Goal: Task Accomplishment & Management: Manage account settings

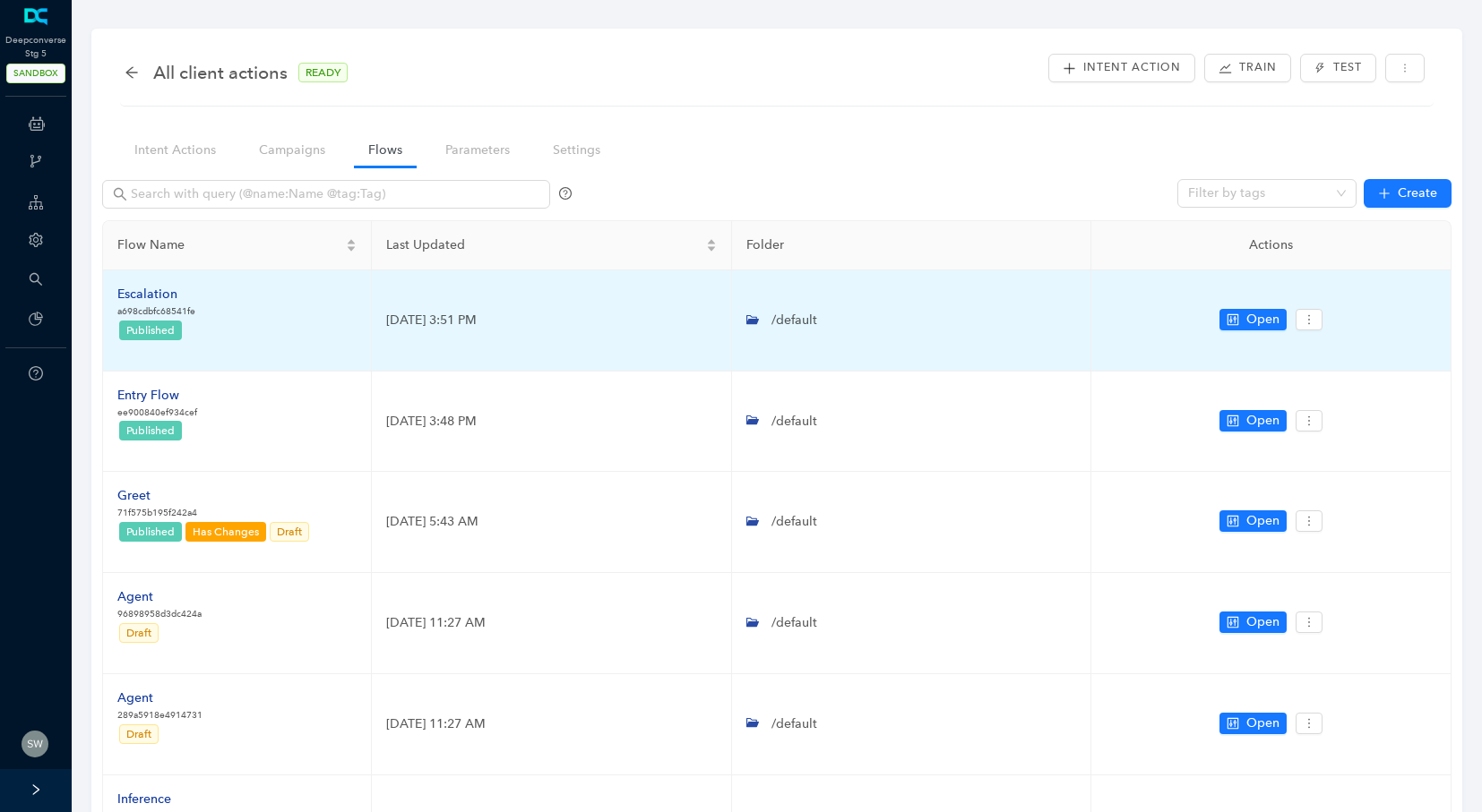
click at [149, 302] on div "Escalation" at bounding box center [156, 294] width 78 height 20
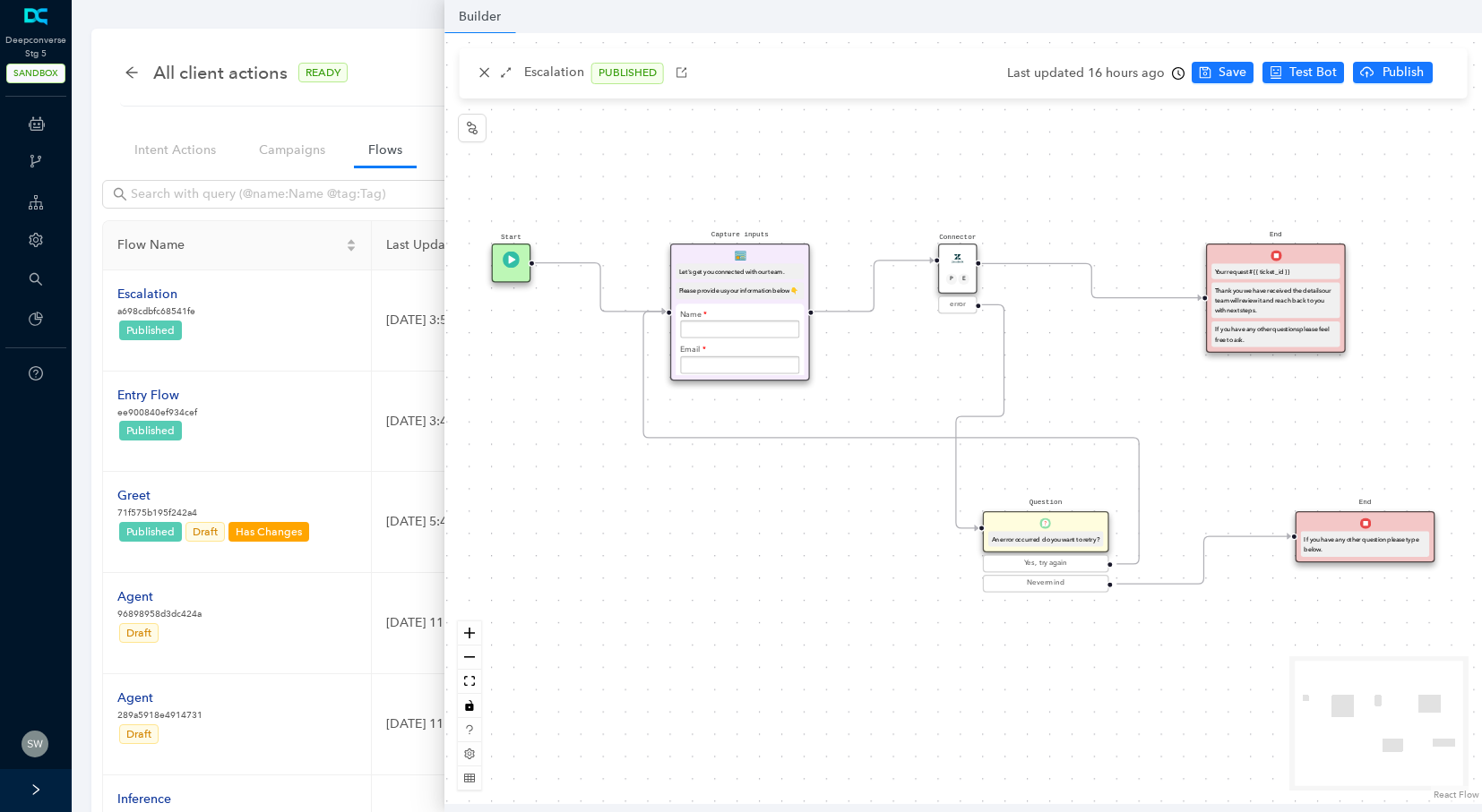
click at [955, 254] on img at bounding box center [958, 258] width 17 height 17
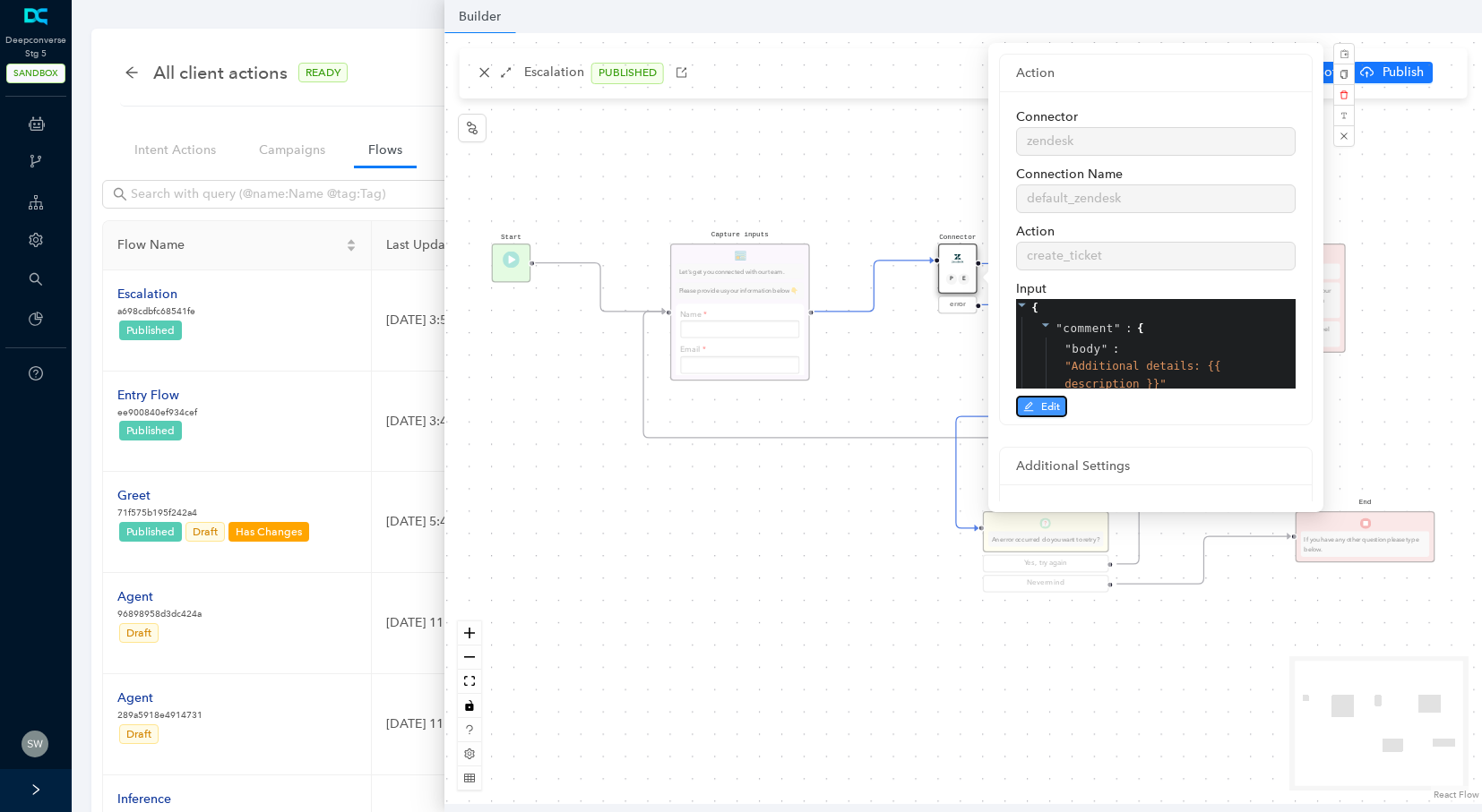
click at [1039, 410] on button "Edit" at bounding box center [1042, 406] width 51 height 22
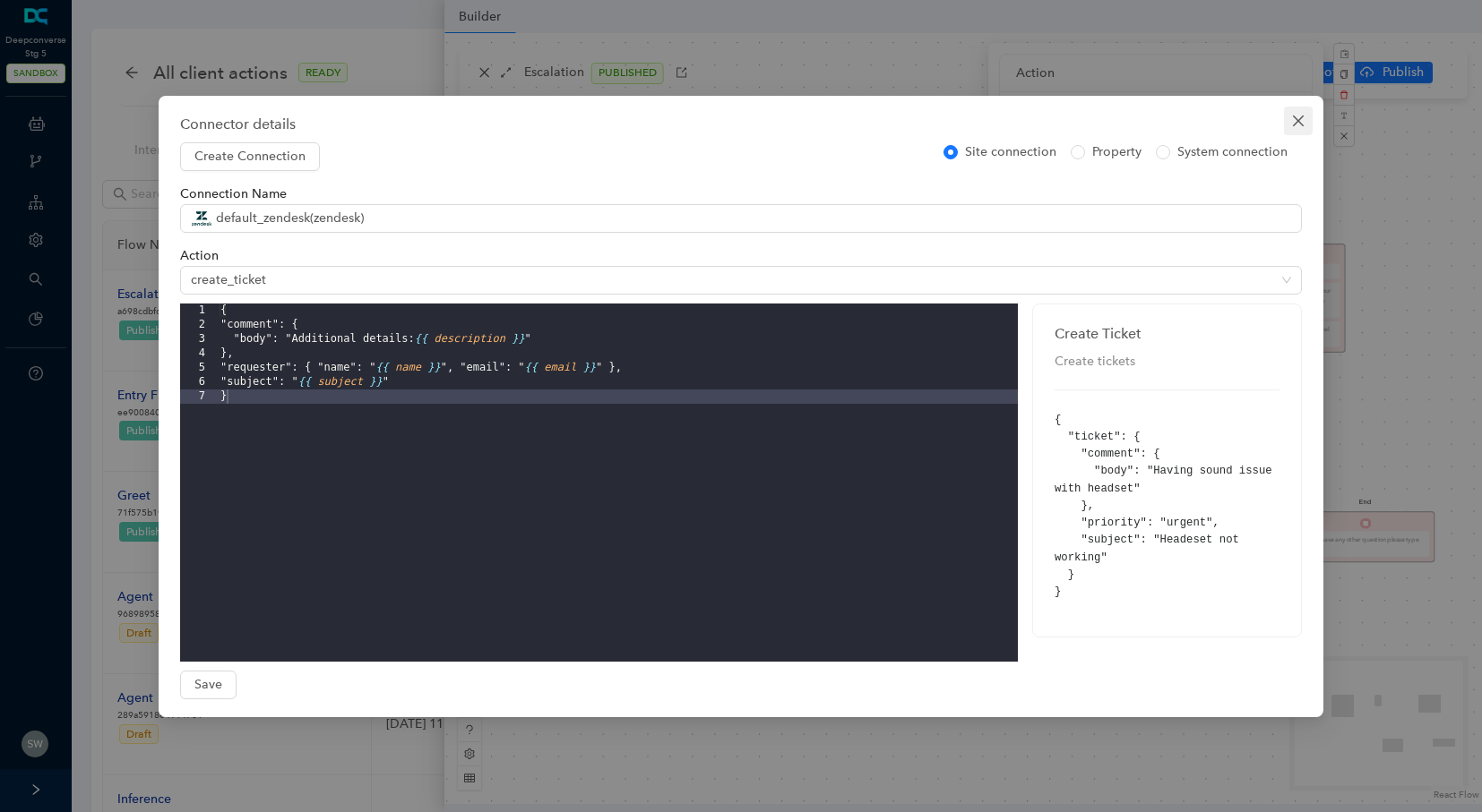
click at [1303, 115] on icon "close" at bounding box center [1298, 119] width 10 height 10
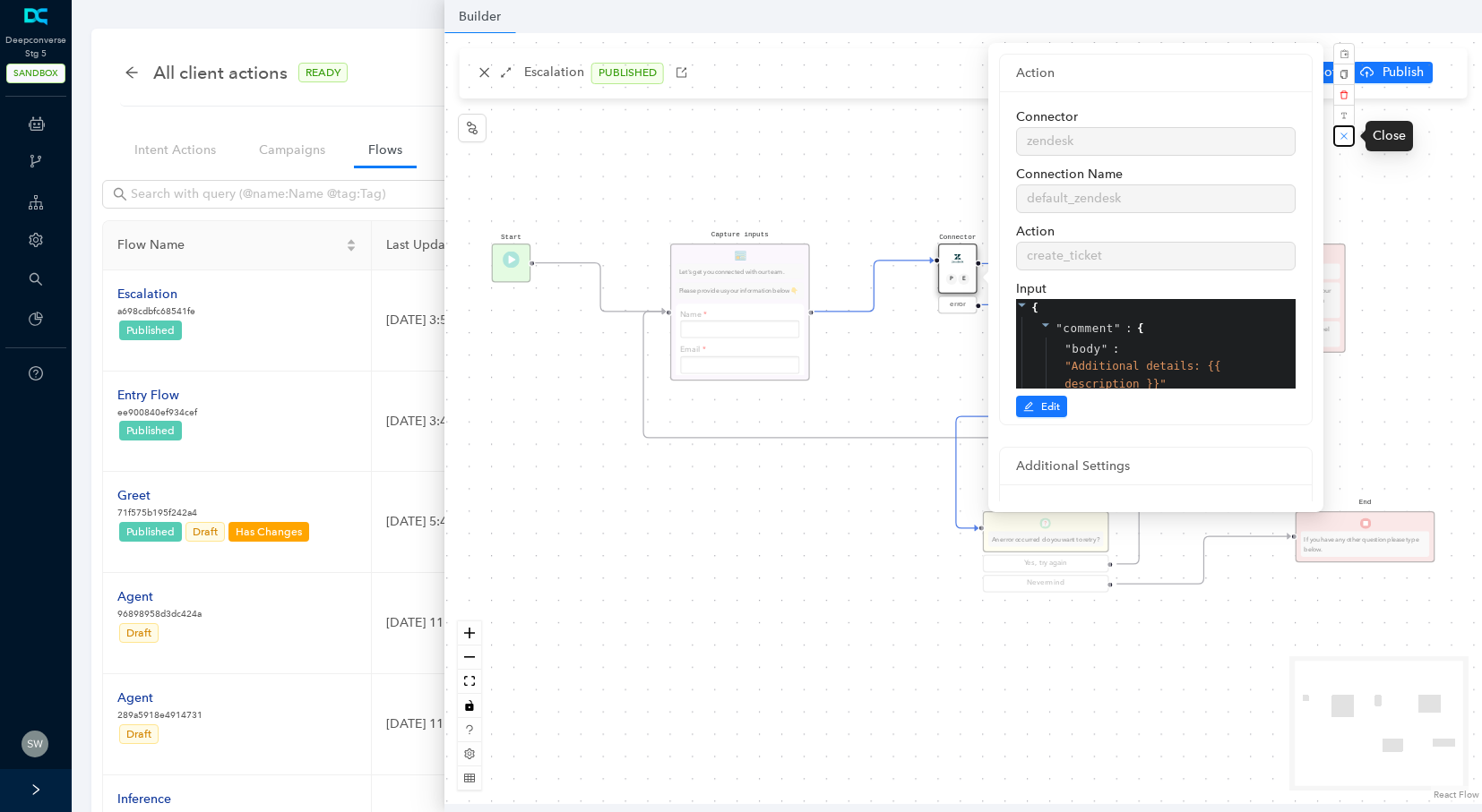
click at [1339, 140] on button "button" at bounding box center [1344, 135] width 22 height 22
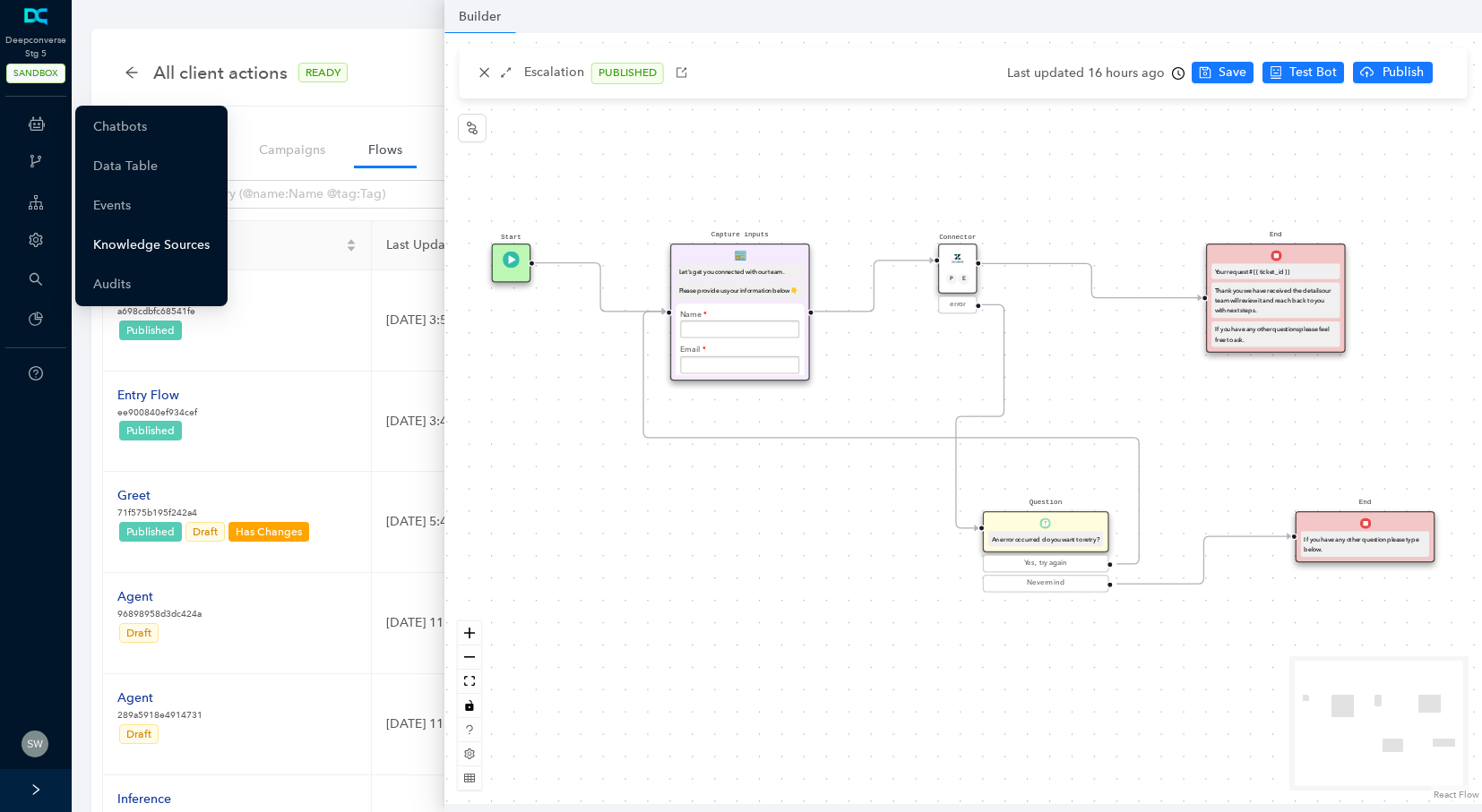
click at [152, 245] on link "Knowledge Sources" at bounding box center [151, 245] width 117 height 36
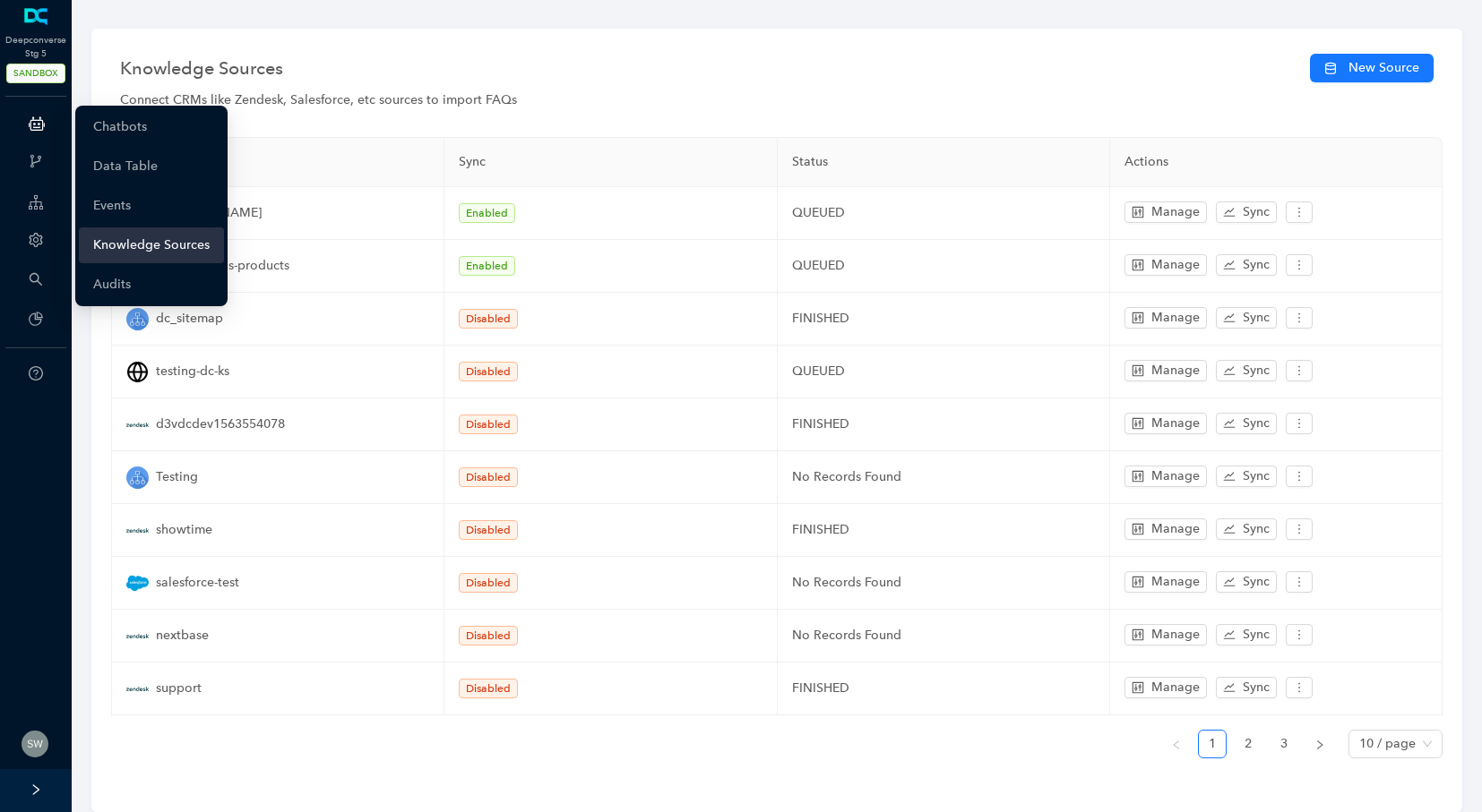
click at [48, 124] on div "ChatBots & Ticket Automations" at bounding box center [36, 123] width 65 height 36
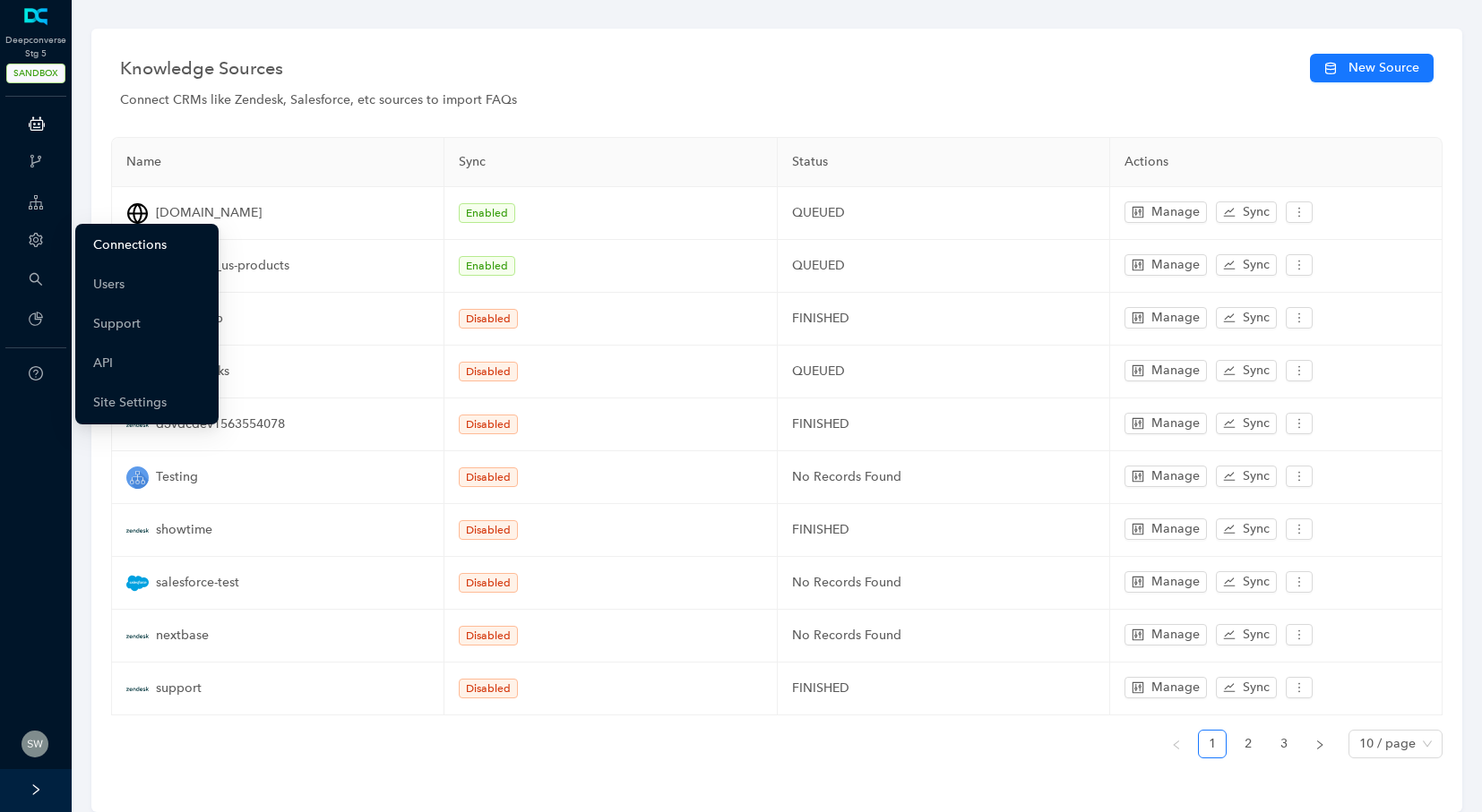
click at [142, 245] on link "Connections" at bounding box center [130, 245] width 73 height 36
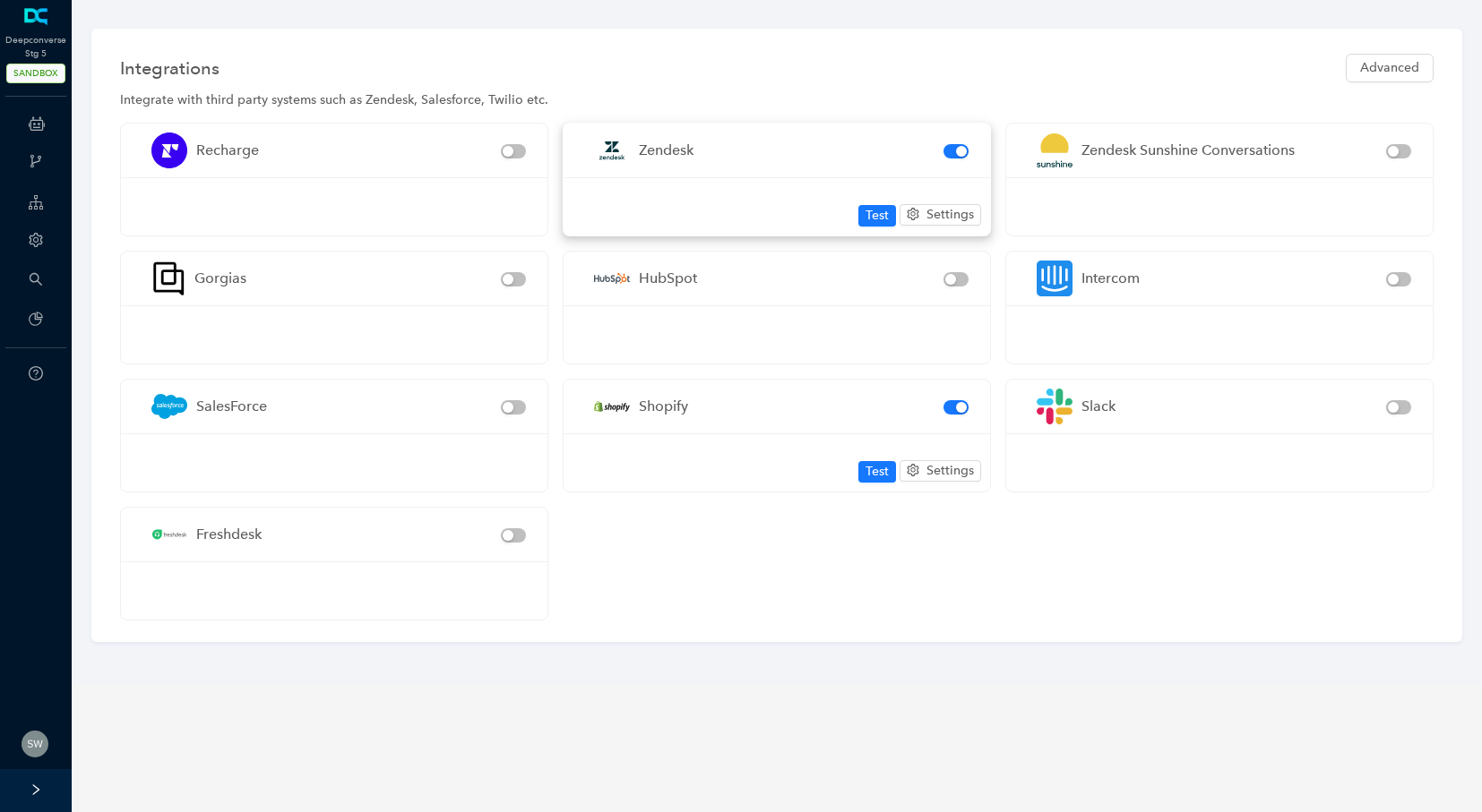
click at [719, 158] on div "Zendesk" at bounding box center [764, 150] width 358 height 54
click at [943, 211] on span "Settings" at bounding box center [951, 214] width 48 height 20
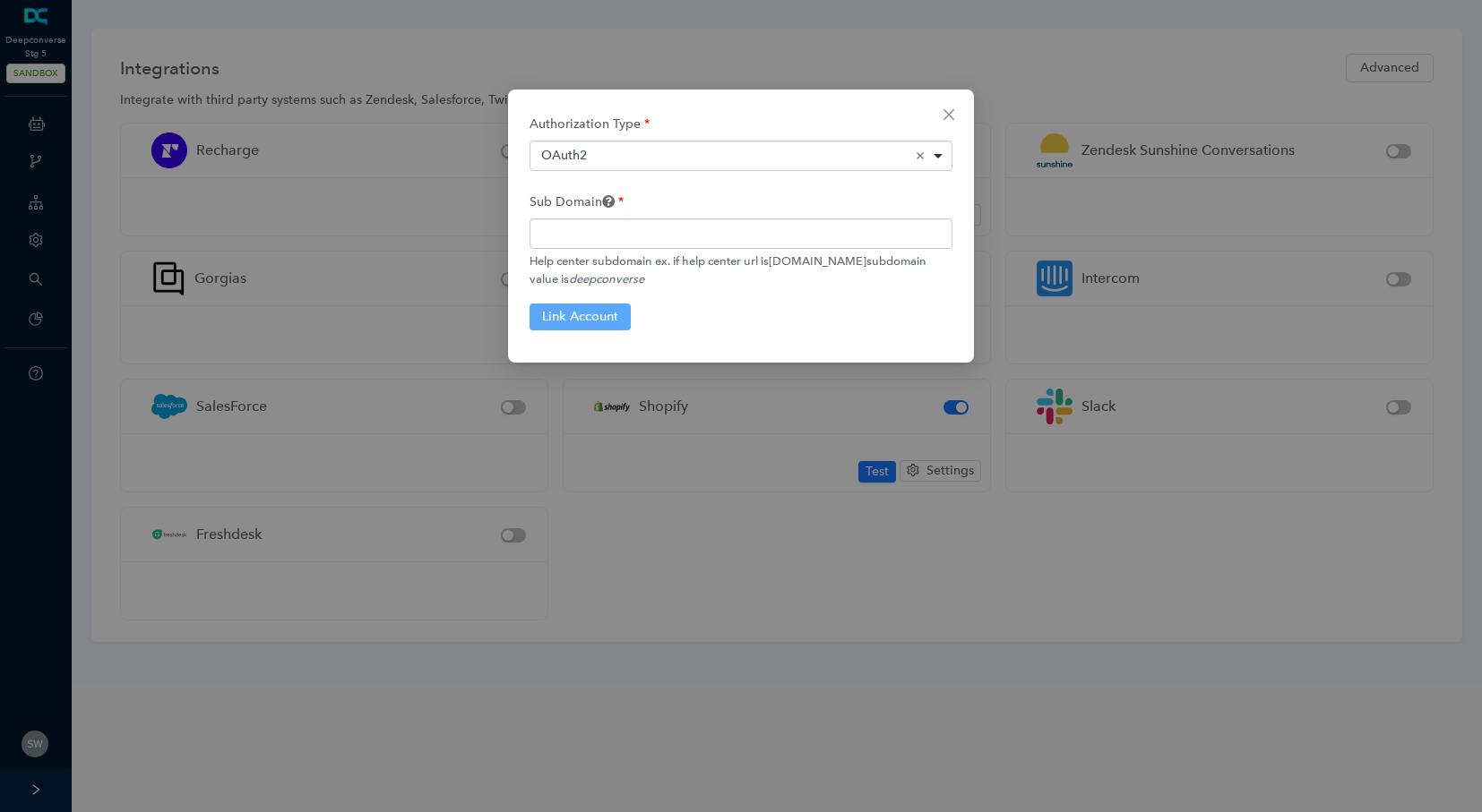
click at [730, 159] on div "OAuth2 Remove item" at bounding box center [742, 155] width 402 height 18
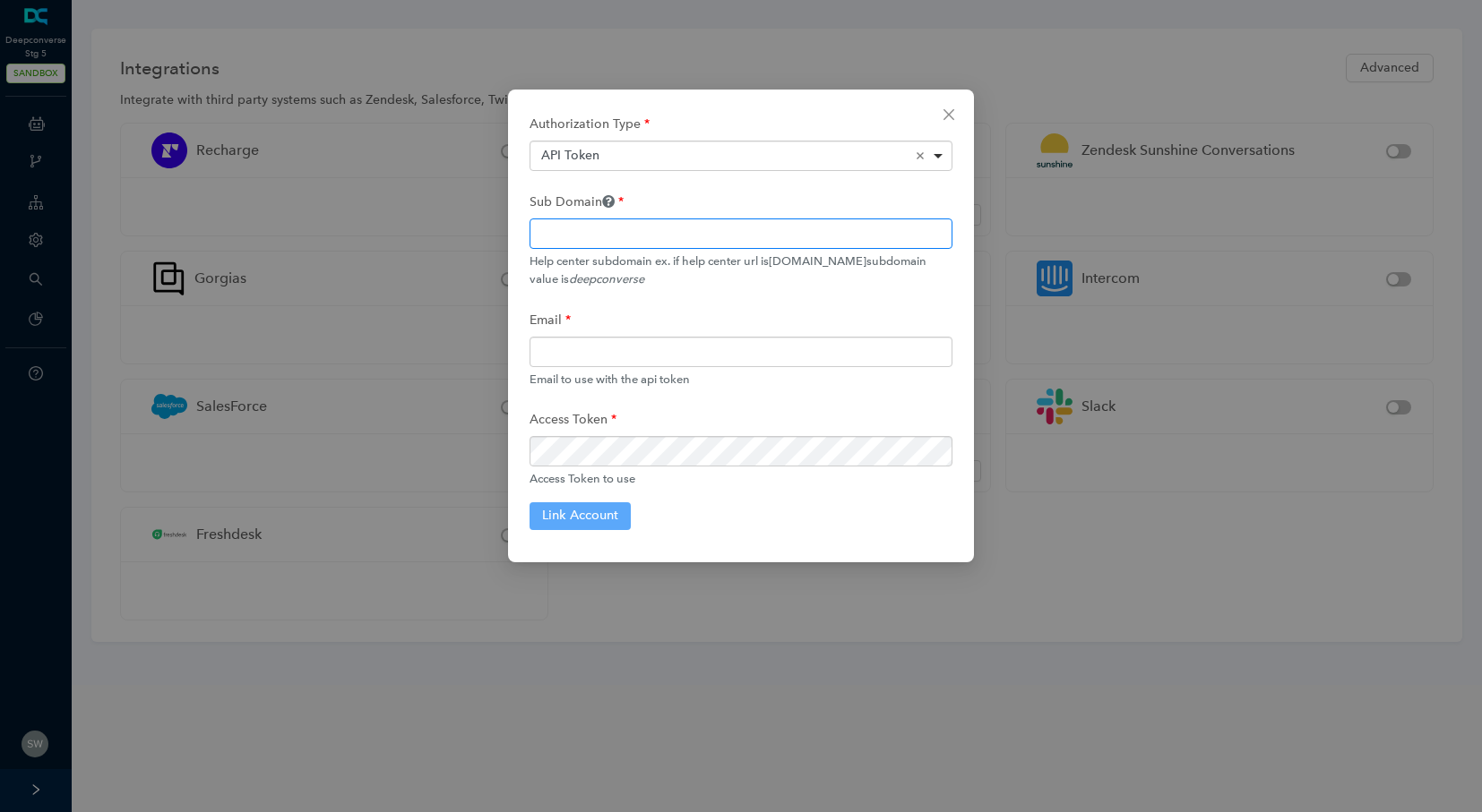
click at [571, 239] on input "text" at bounding box center [741, 234] width 423 height 30
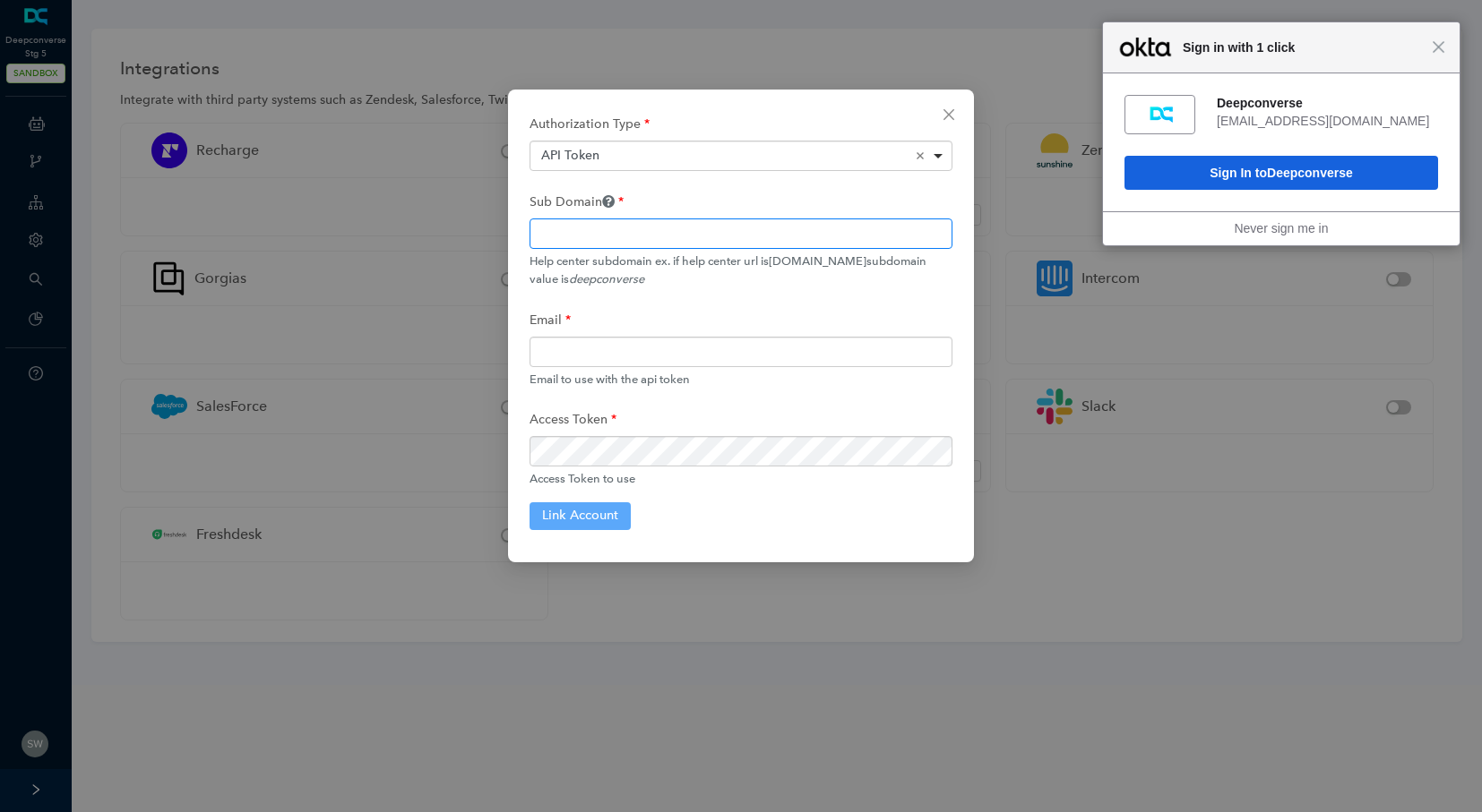
click at [571, 239] on input "text" at bounding box center [741, 234] width 423 height 30
paste input "d3vdcdev1563554078"
type input "d3vdcdev1563554078"
click at [570, 358] on input "email" at bounding box center [741, 351] width 423 height 30
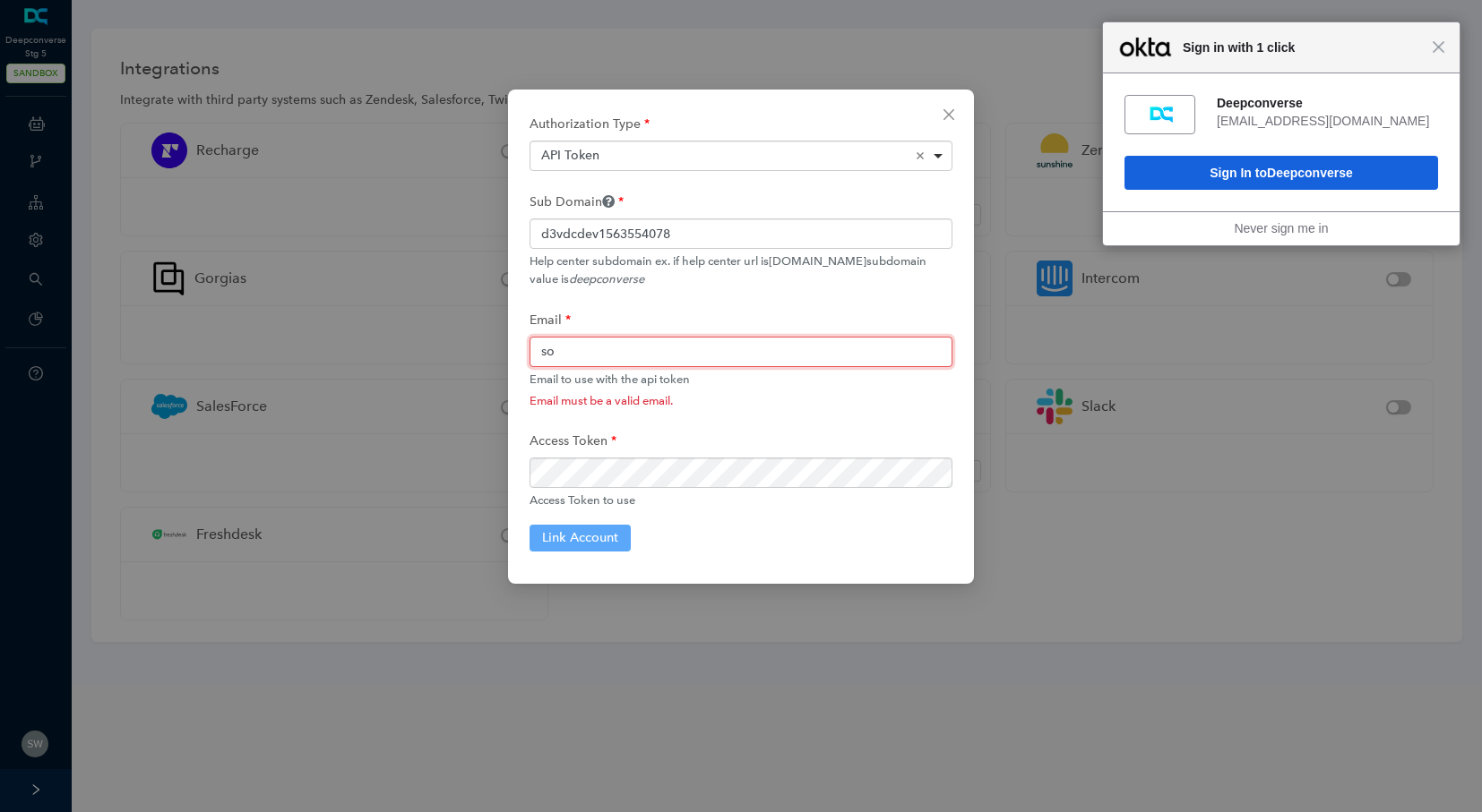
type input "sofia.davis@demo.workato.com"
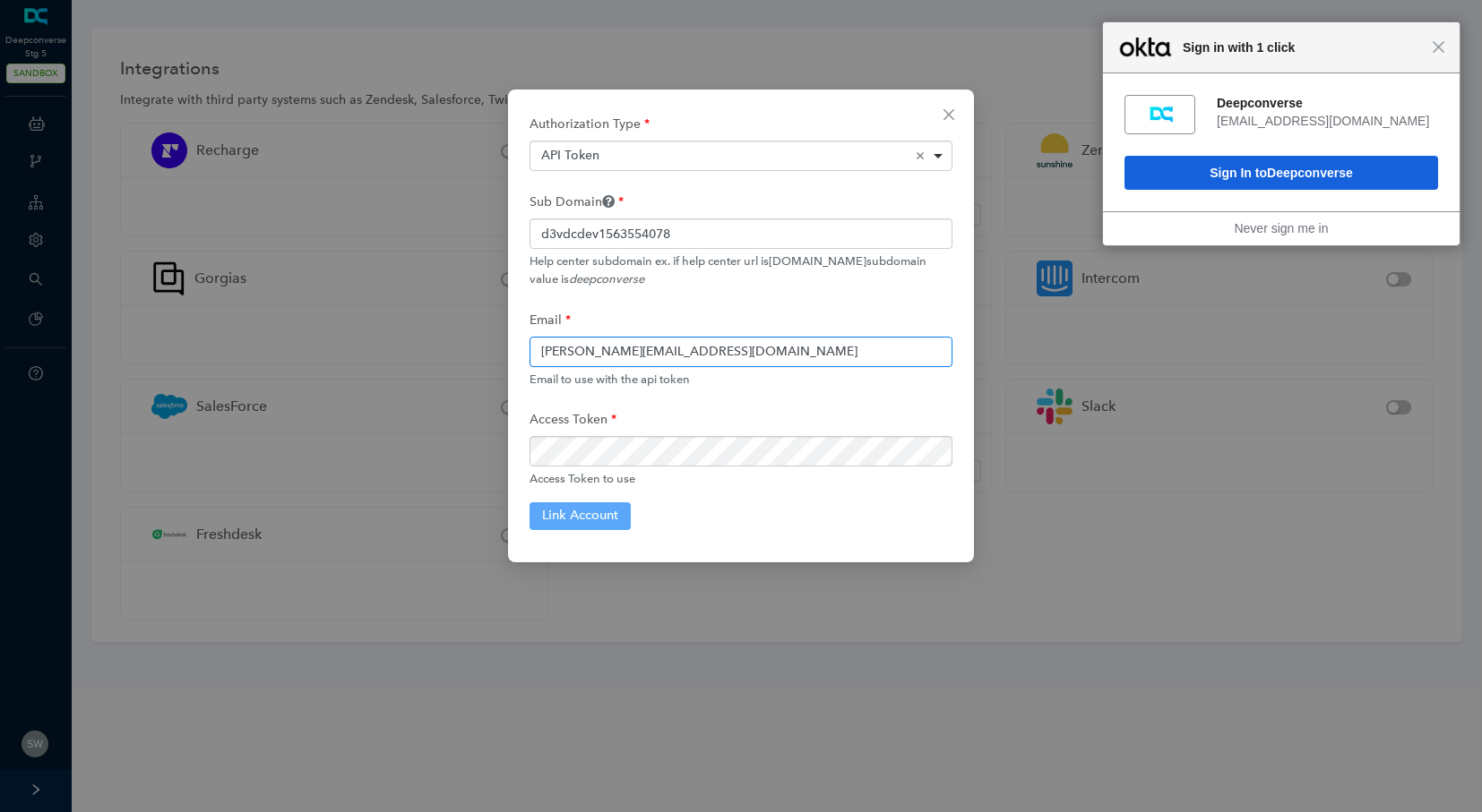
drag, startPoint x: 747, startPoint y: 353, endPoint x: 468, endPoint y: 338, distance: 279.4
click at [468, 338] on div "Connection Name default_zendesk Unique name for your connection, this can be us…" at bounding box center [741, 406] width 1482 height 812
click at [581, 519] on button "Link Account" at bounding box center [580, 516] width 102 height 27
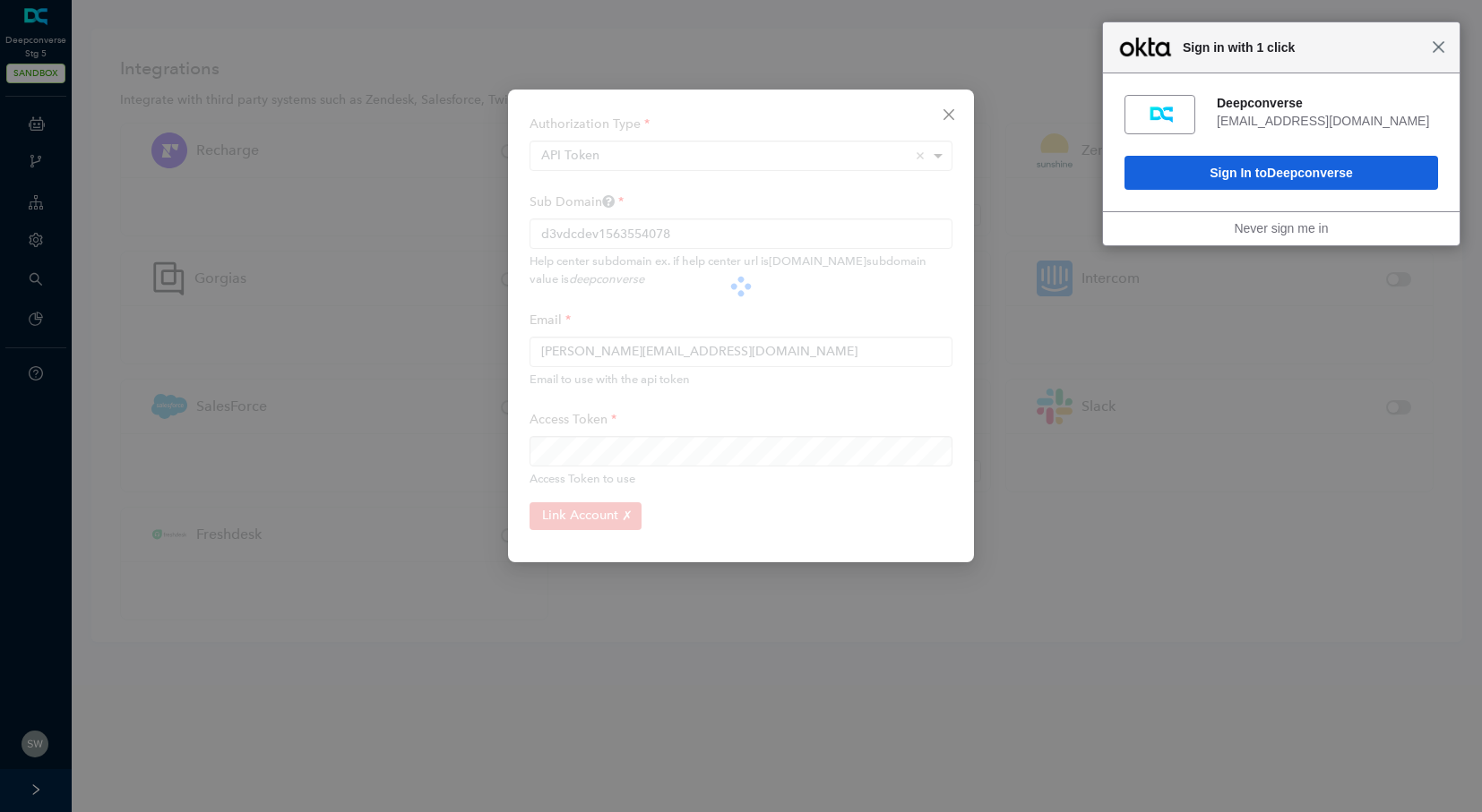
click at [1437, 51] on span "Close" at bounding box center [1439, 47] width 13 height 13
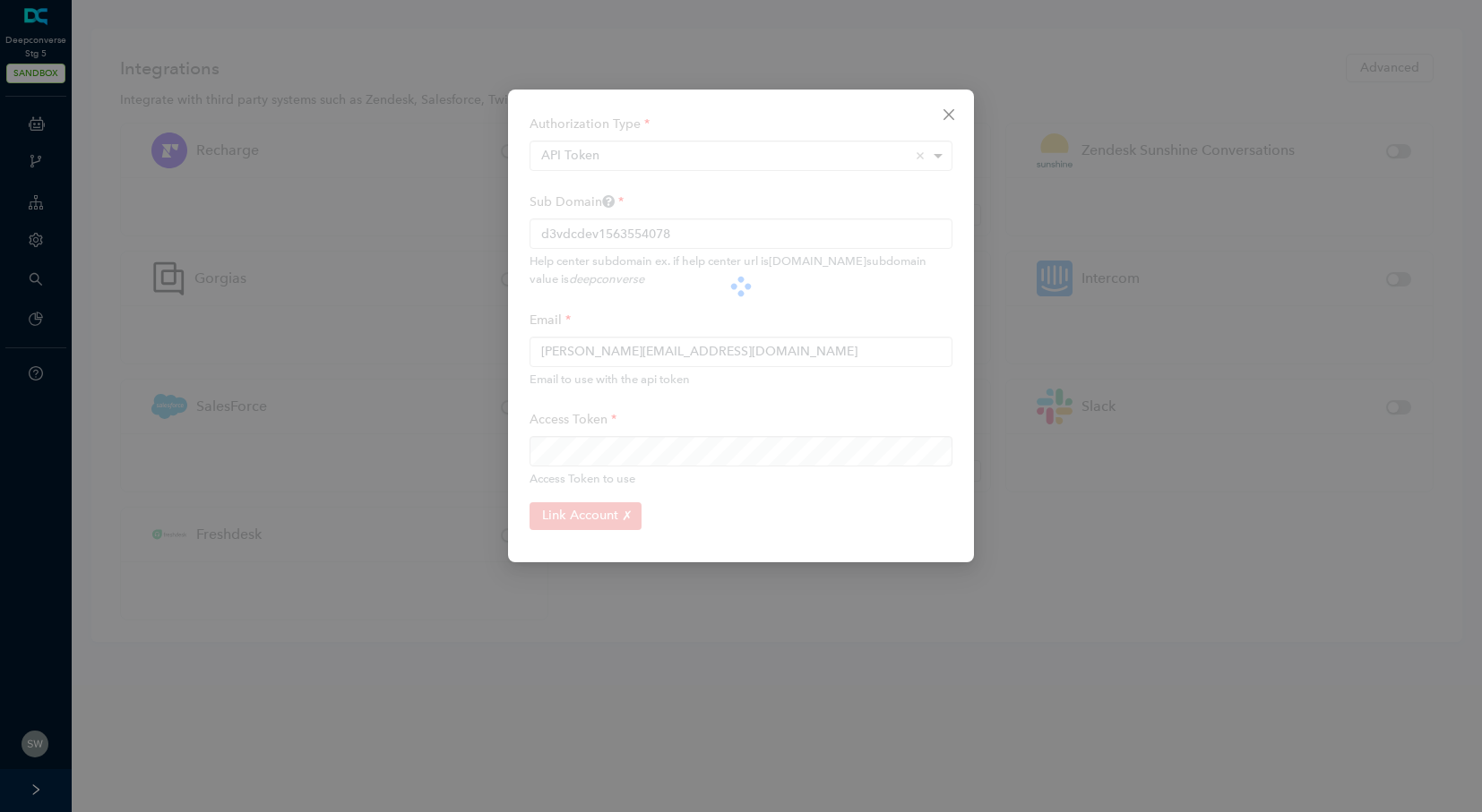
click at [955, 111] on icon "close" at bounding box center [949, 114] width 14 height 14
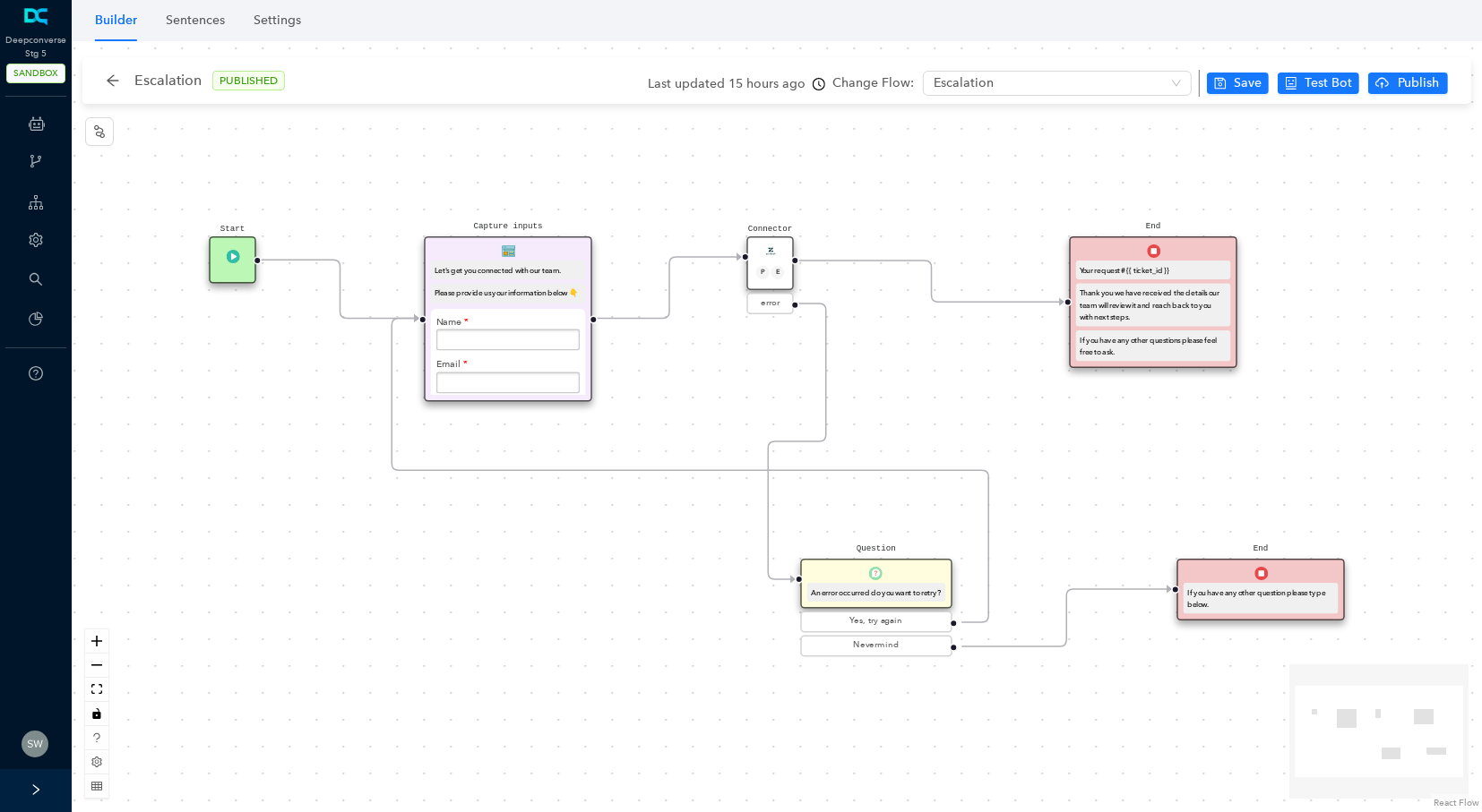
click at [468, 299] on div "Please provide us your information below 👇" at bounding box center [508, 293] width 147 height 11
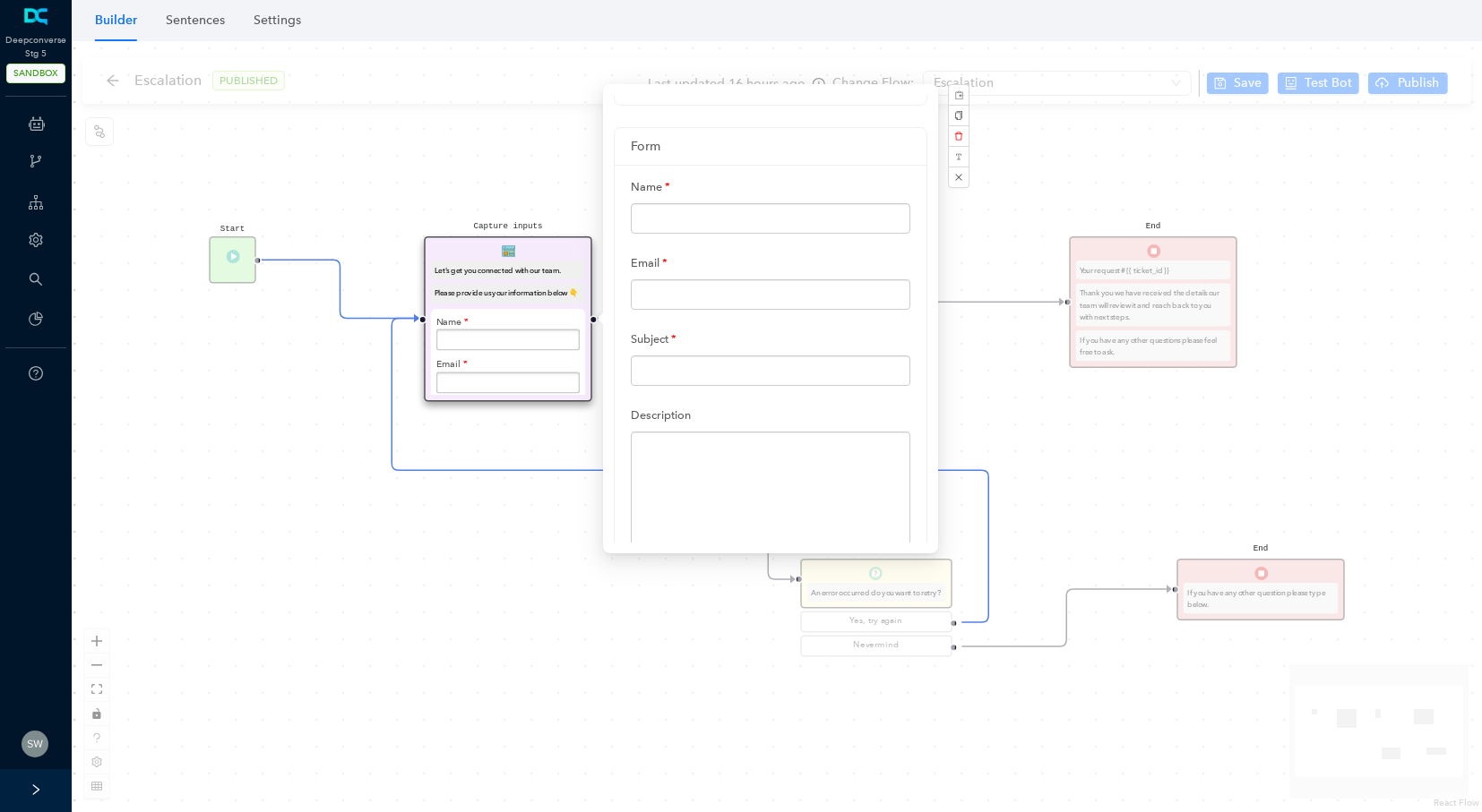
scroll to position [200, 0]
click at [982, 234] on div "Start End If you have any other question please type below. Connector P E error…" at bounding box center [777, 427] width 1411 height 772
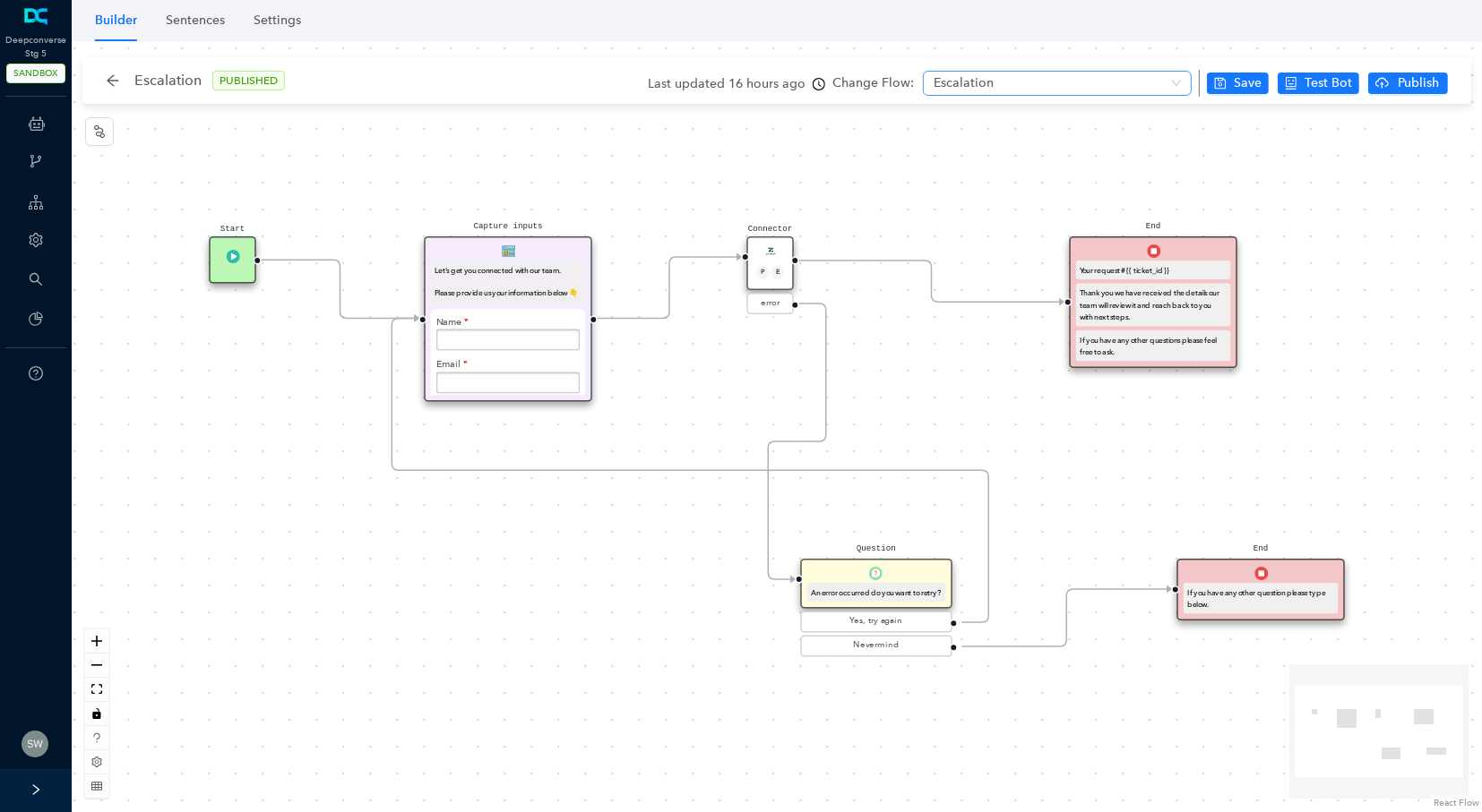
scroll to position [0, 0]
click at [762, 242] on div "Connector P E" at bounding box center [770, 263] width 48 height 54
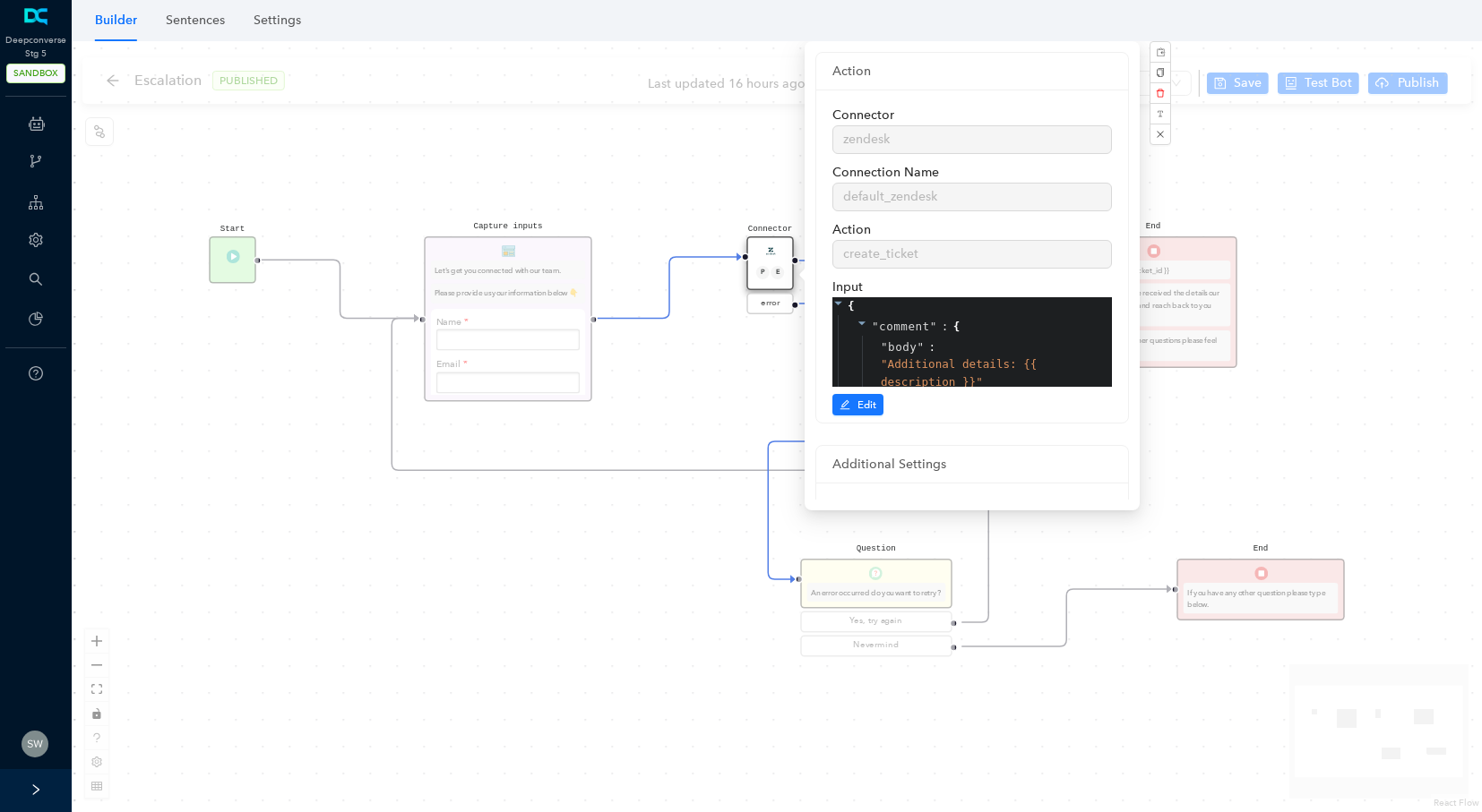
scroll to position [233, 0]
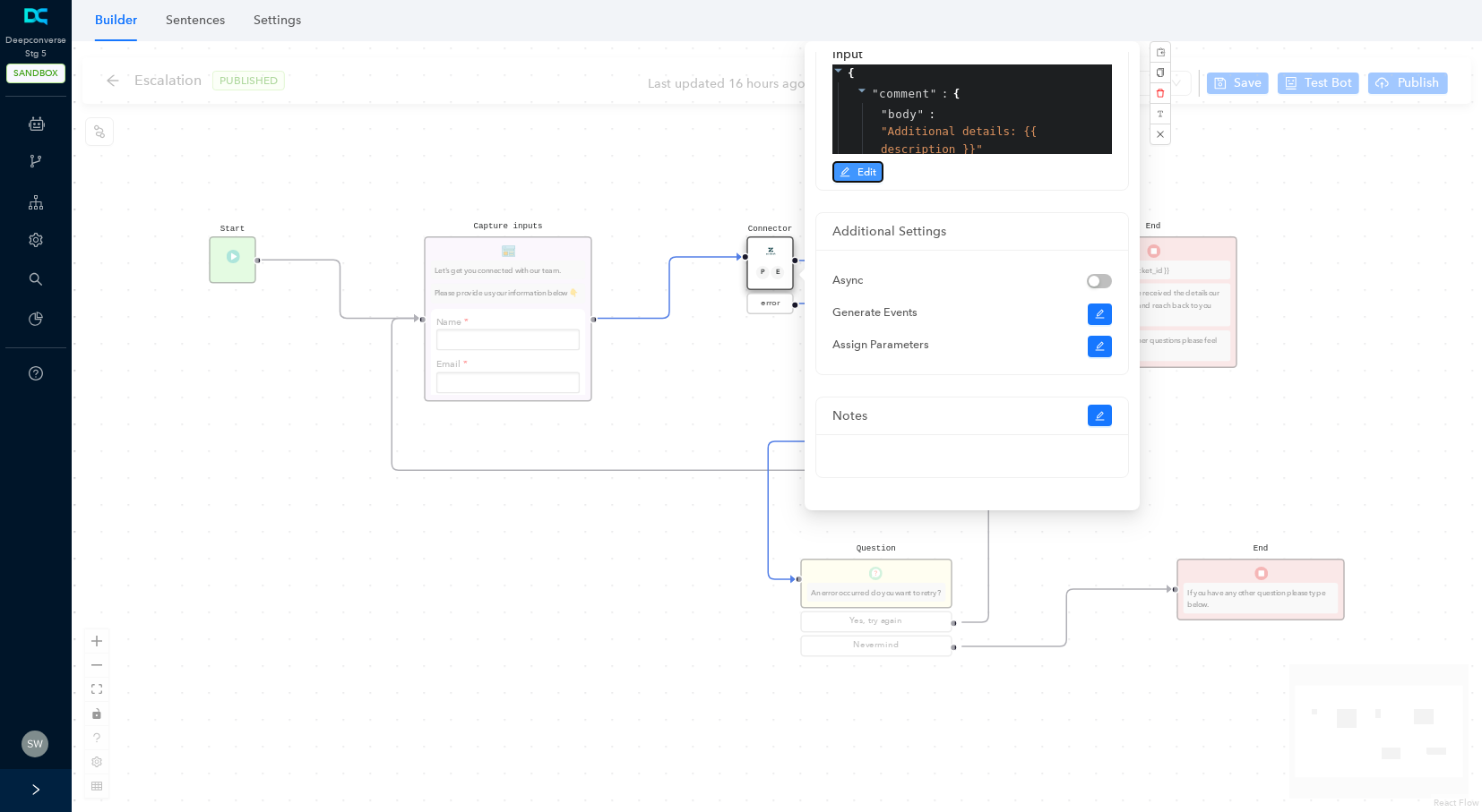
click at [867, 175] on span "Edit" at bounding box center [867, 171] width 19 height 16
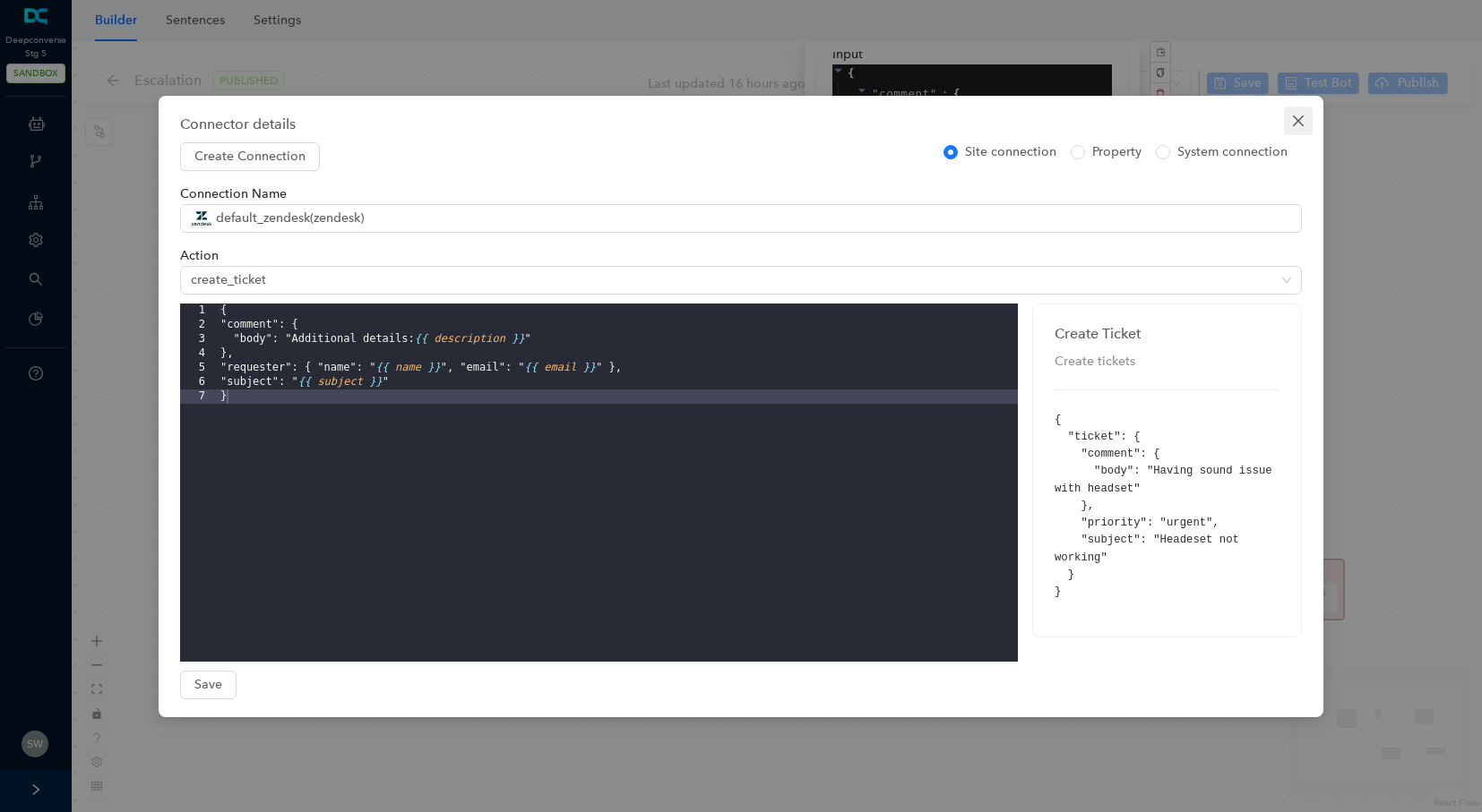
click at [1301, 128] on button "Close" at bounding box center [1299, 120] width 28 height 28
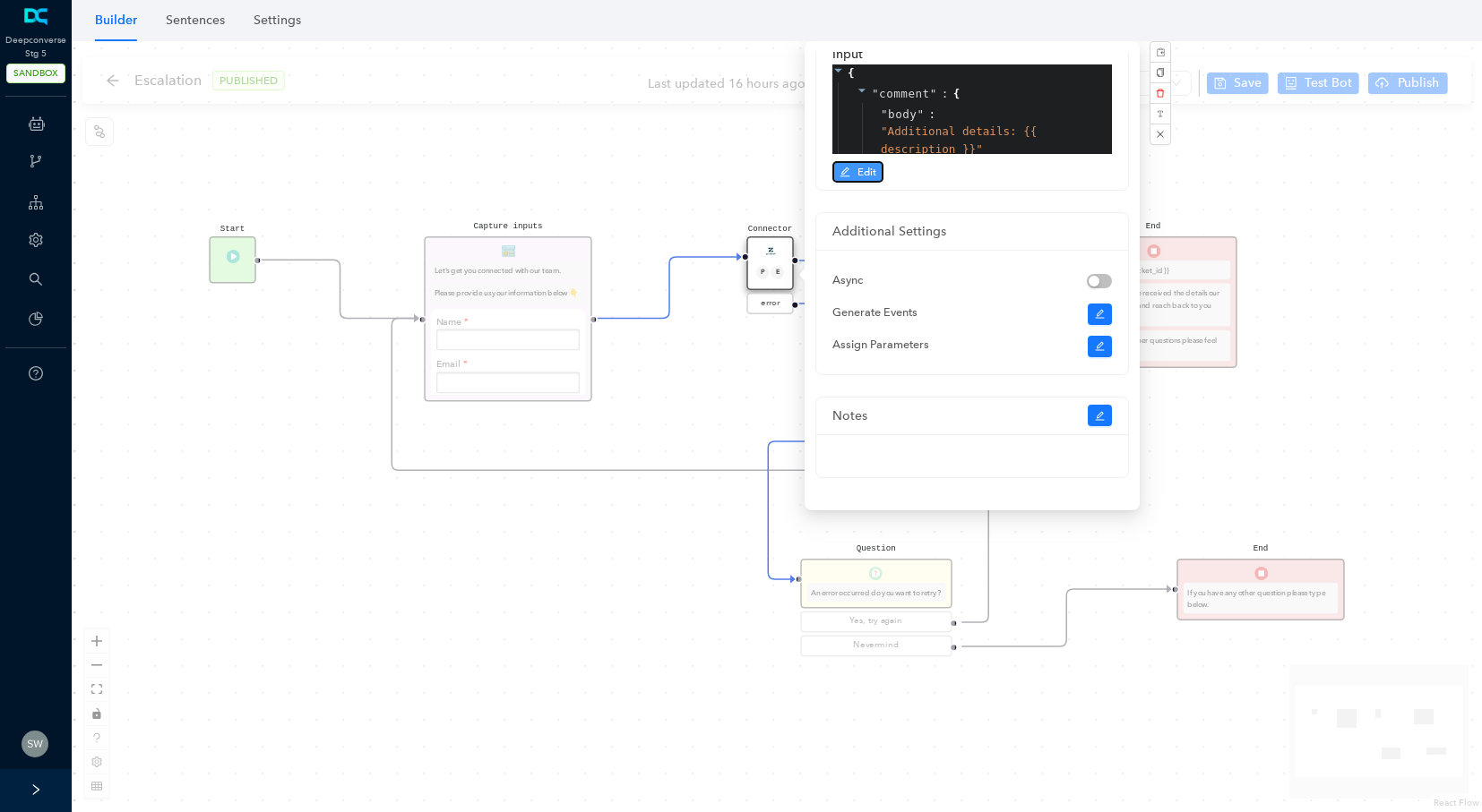
click at [861, 178] on span "Edit" at bounding box center [867, 171] width 19 height 16
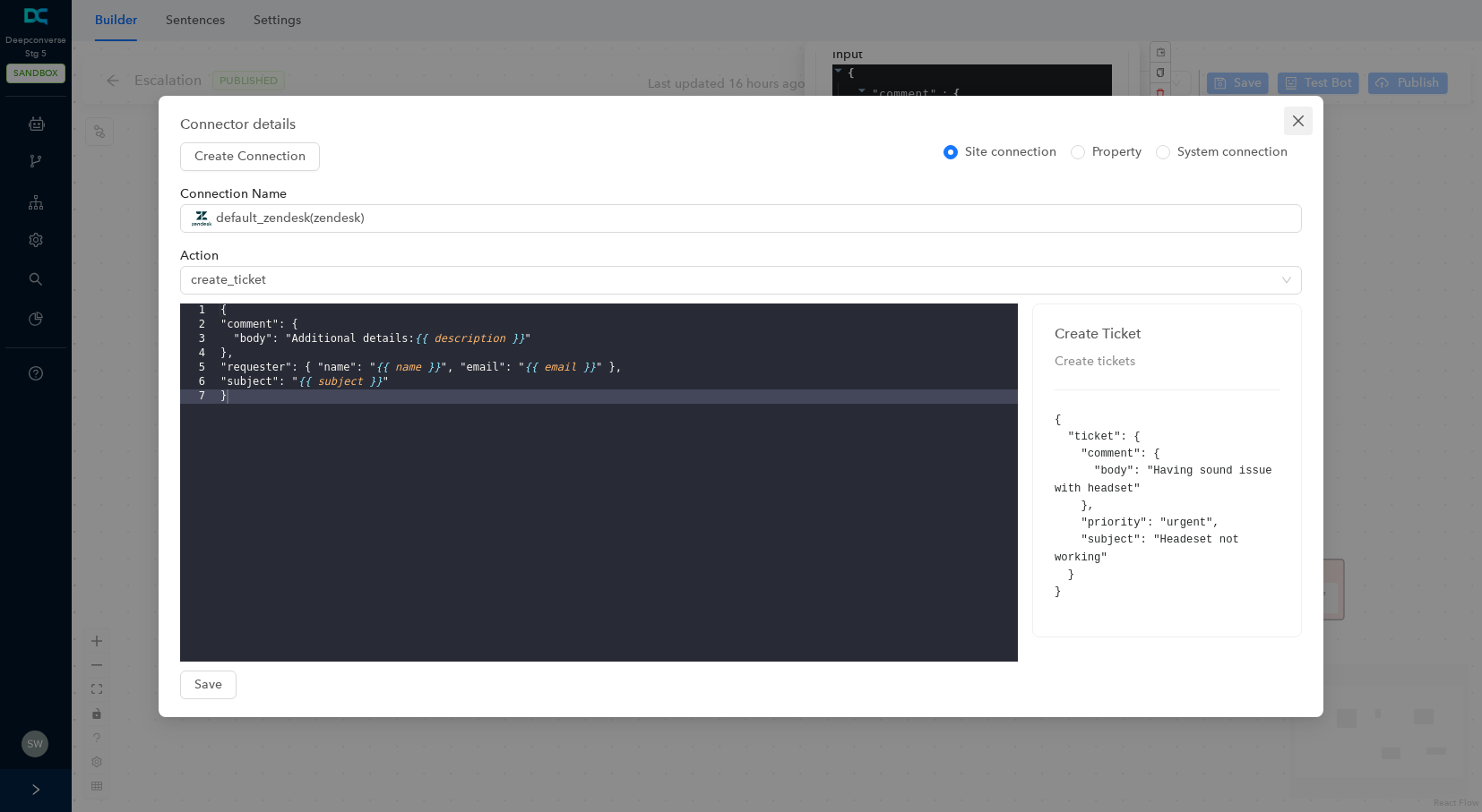
click at [1301, 118] on icon "close" at bounding box center [1298, 119] width 10 height 10
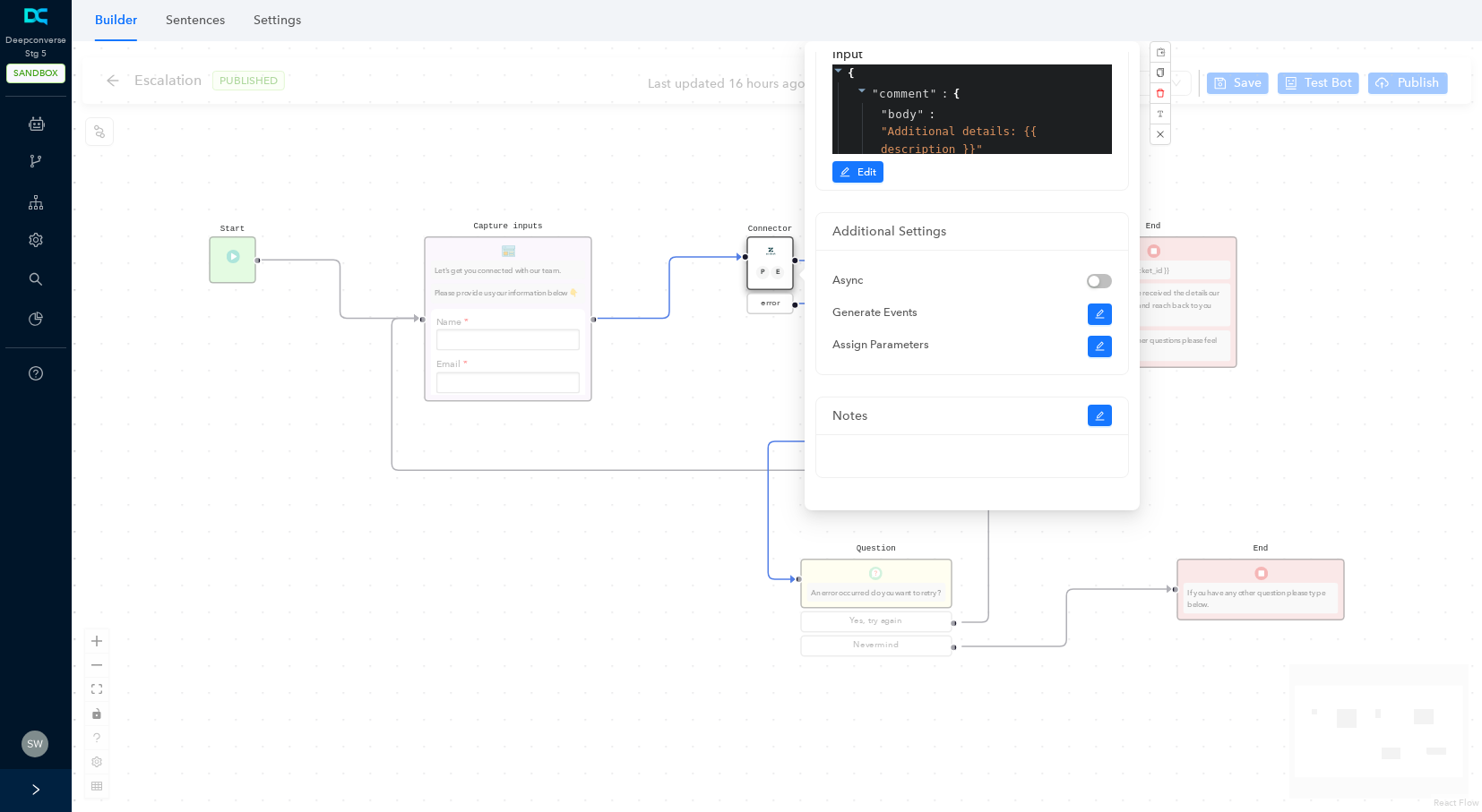
click at [1251, 169] on div "Start End If you have any other question please type below. Connector P E error…" at bounding box center [777, 427] width 1411 height 772
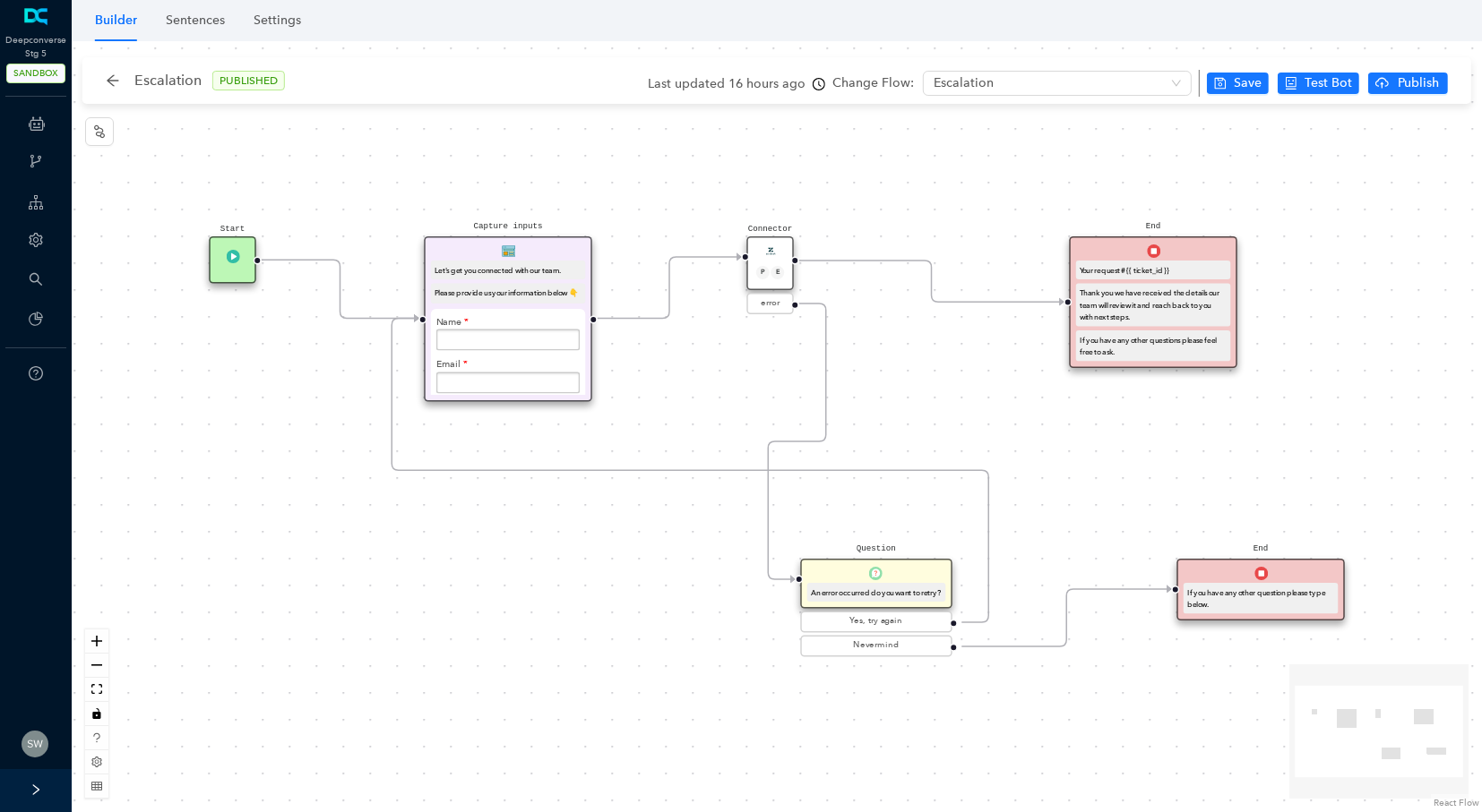
scroll to position [0, 0]
